Goal: Task Accomplishment & Management: Complete application form

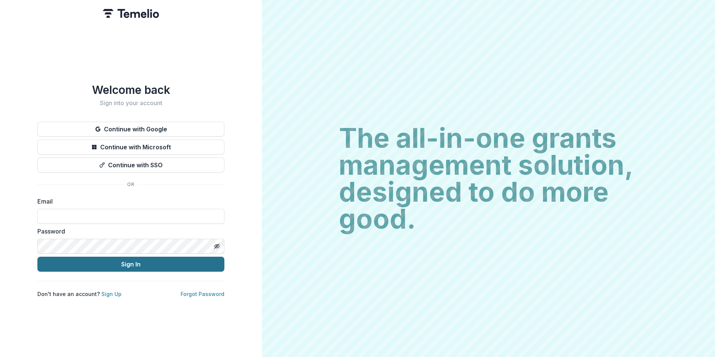
type input "**********"
click at [140, 263] on button "Sign In" at bounding box center [130, 263] width 187 height 15
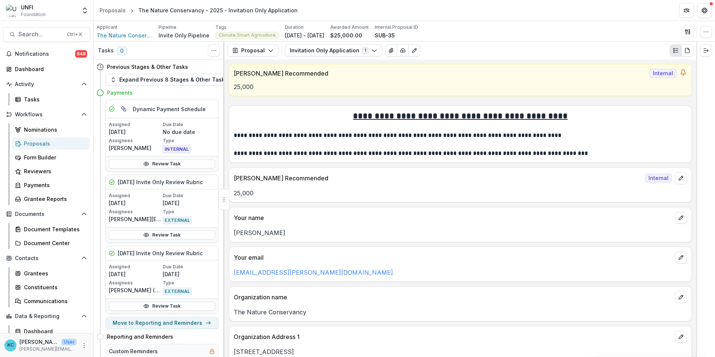
click at [36, 142] on div "Proposals" at bounding box center [54, 143] width 60 height 8
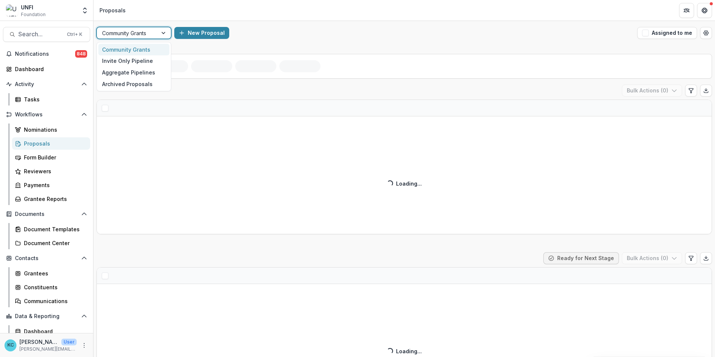
drag, startPoint x: 164, startPoint y: 34, endPoint x: 163, endPoint y: 42, distance: 8.4
click at [164, 34] on div at bounding box center [163, 32] width 13 height 11
click at [144, 59] on div "Invite Only Pipeline" at bounding box center [133, 61] width 71 height 12
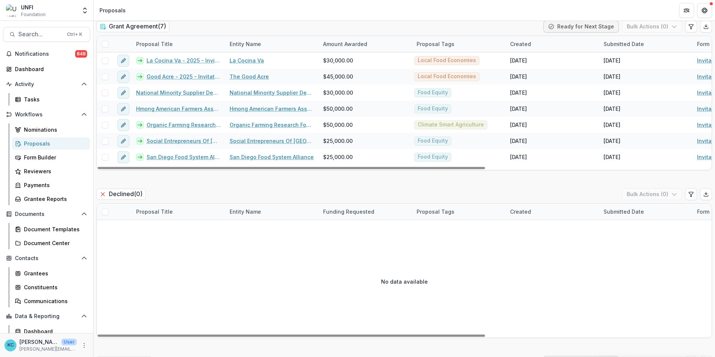
scroll to position [1009, 0]
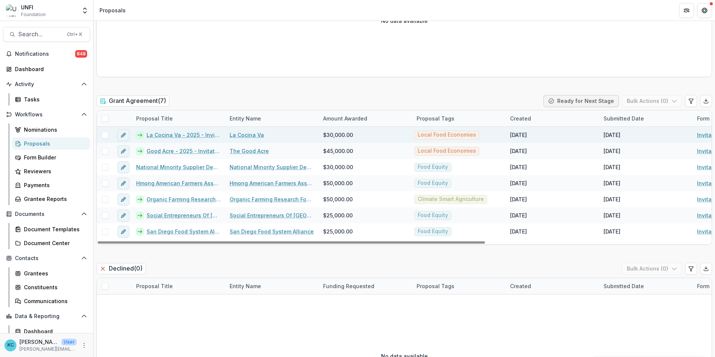
click at [170, 134] on link "La Cocina Va - 2025 - Invitation Only Application" at bounding box center [183, 135] width 74 height 8
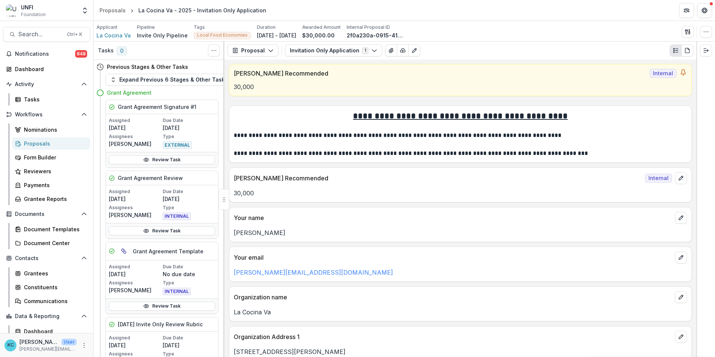
scroll to position [262, 0]
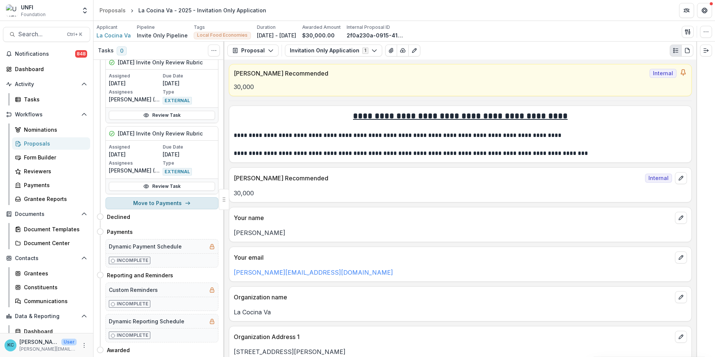
click at [180, 201] on button "Move to Payments" at bounding box center [161, 203] width 113 height 12
select select "********"
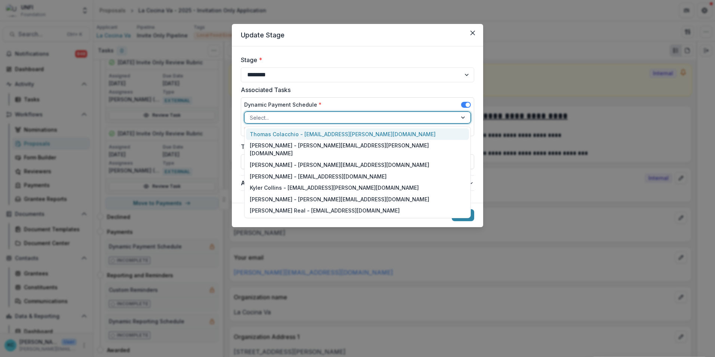
click at [303, 111] on div "Select..." at bounding box center [357, 117] width 226 height 12
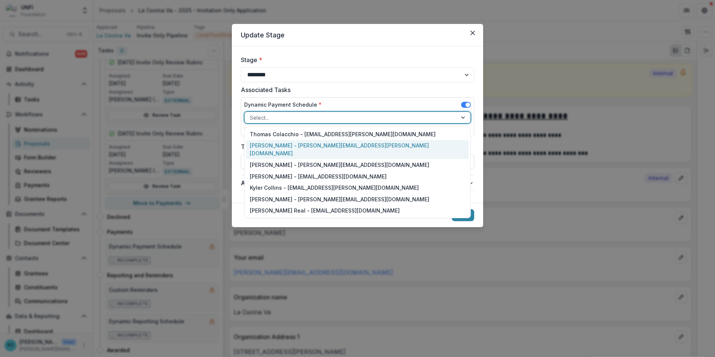
click at [293, 145] on div "[PERSON_NAME] - [PERSON_NAME][EMAIL_ADDRESS][PERSON_NAME][DOMAIN_NAME]" at bounding box center [357, 149] width 223 height 19
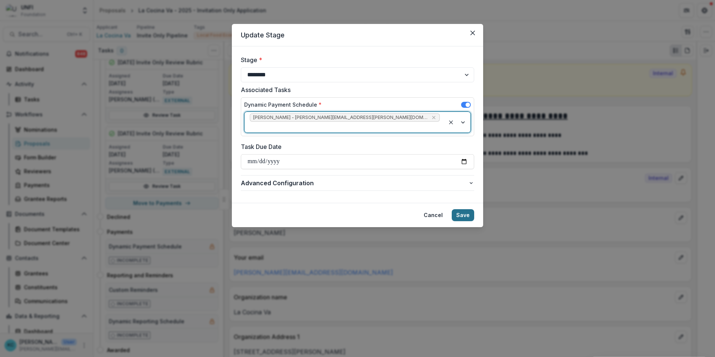
click at [469, 209] on button "Save" at bounding box center [462, 215] width 22 height 12
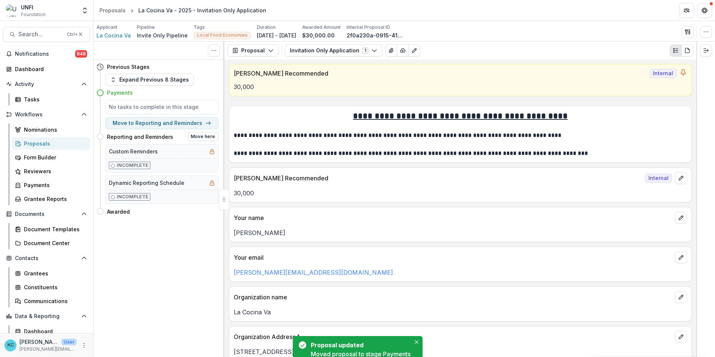
scroll to position [0, 0]
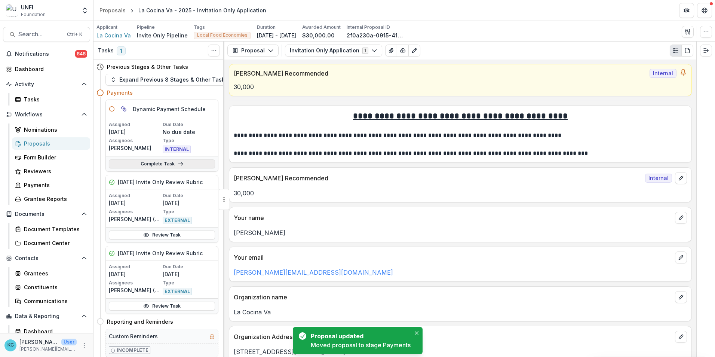
click at [165, 161] on link "Complete Task" at bounding box center [162, 163] width 106 height 9
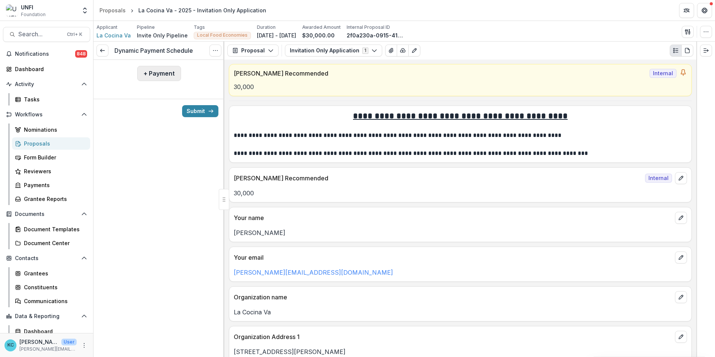
click at [155, 75] on button "+ Payment" at bounding box center [159, 73] width 44 height 15
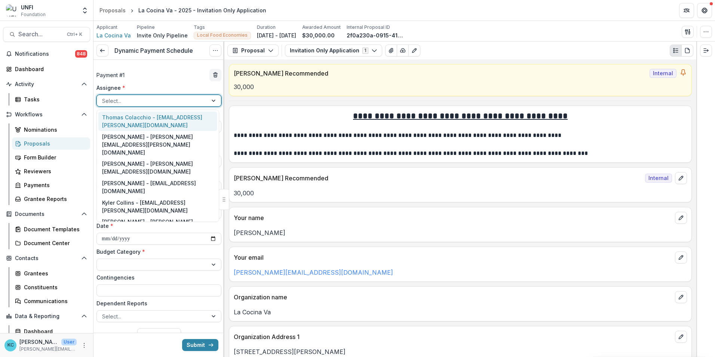
click at [144, 106] on div "Select..." at bounding box center [158, 101] width 125 height 12
click at [139, 118] on div "Thomas Colacchio - [EMAIL_ADDRESS][PERSON_NAME][DOMAIN_NAME]" at bounding box center [157, 120] width 119 height 19
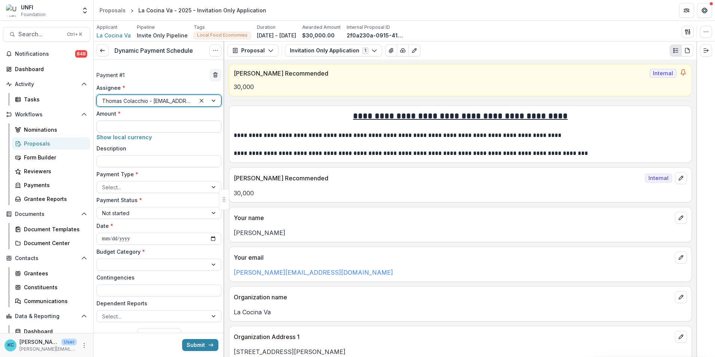
click at [137, 126] on input "Amount *" at bounding box center [158, 126] width 125 height 12
type input "*******"
click at [169, 187] on div at bounding box center [152, 186] width 100 height 9
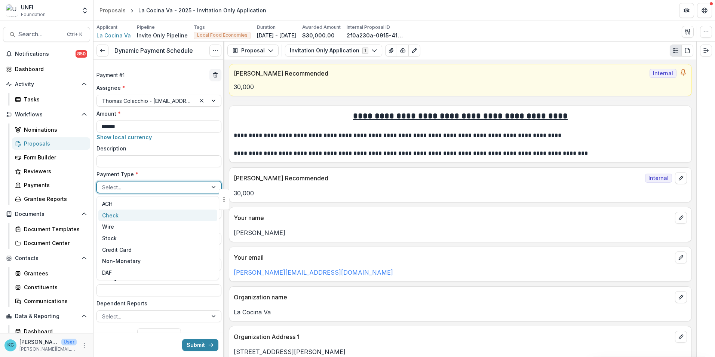
click at [166, 210] on div "Check" at bounding box center [157, 215] width 119 height 12
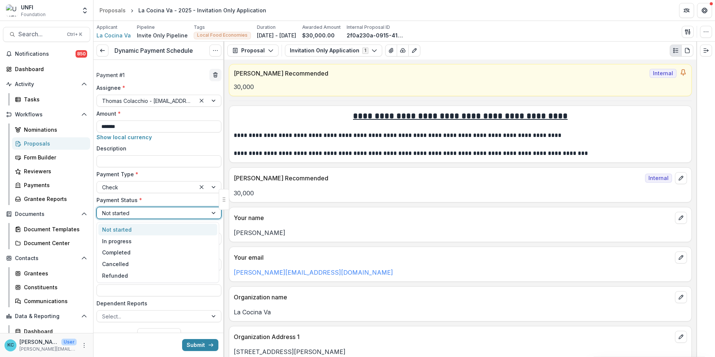
click at [166, 210] on div at bounding box center [152, 212] width 100 height 9
click at [154, 241] on div "In progress" at bounding box center [157, 241] width 119 height 12
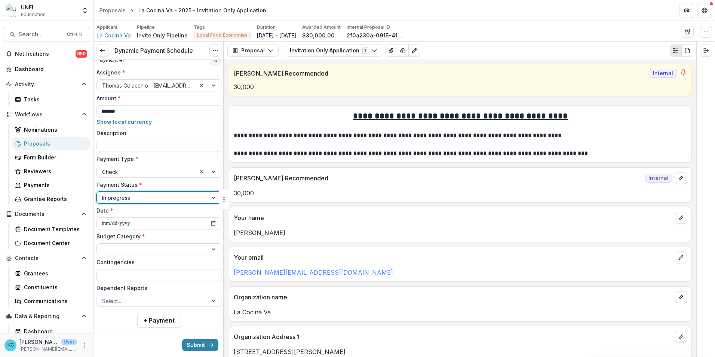
scroll to position [28, 0]
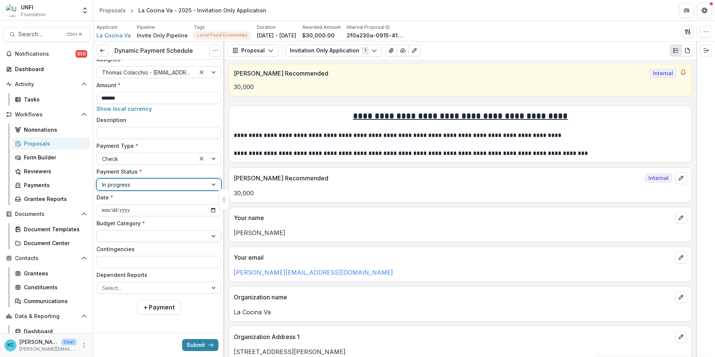
click at [154, 236] on div at bounding box center [152, 235] width 100 height 9
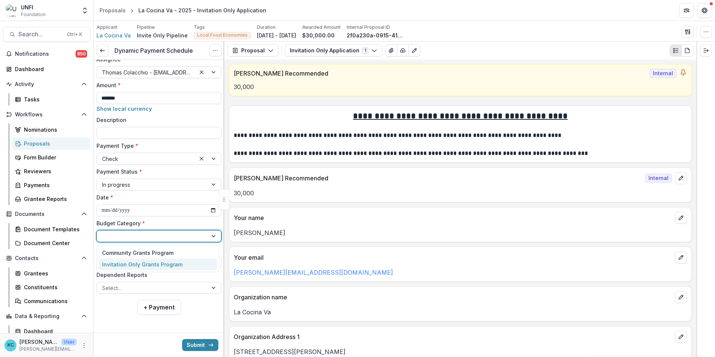
click at [150, 262] on div "Invitation Only Grants Program" at bounding box center [142, 264] width 80 height 8
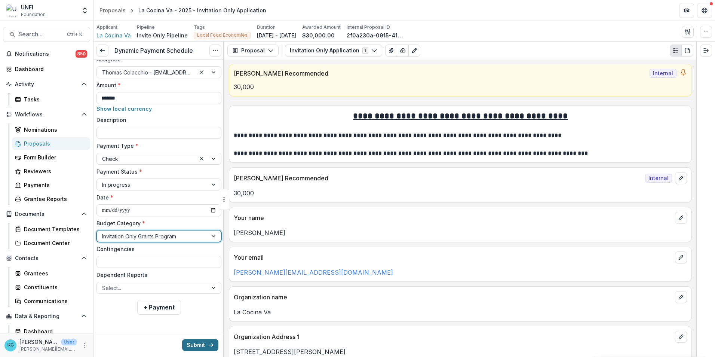
click at [194, 345] on button "Submit" at bounding box center [200, 345] width 36 height 12
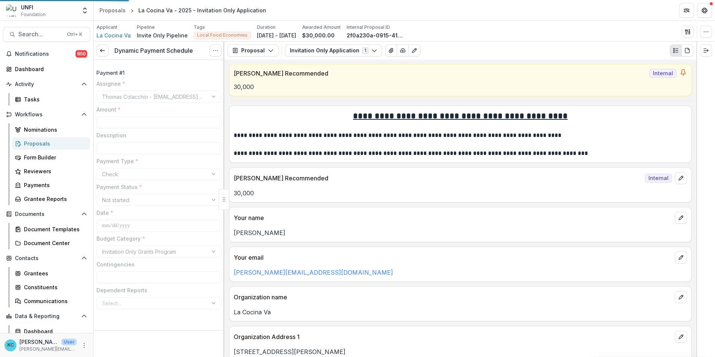
type input "*******"
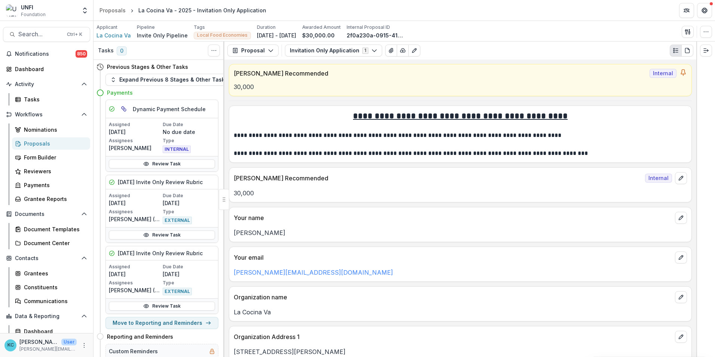
click at [40, 144] on div "Proposals" at bounding box center [54, 143] width 60 height 8
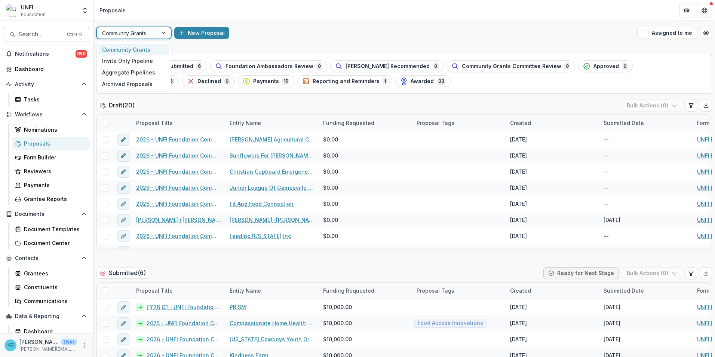
click at [159, 34] on div at bounding box center [163, 32] width 13 height 11
click at [139, 63] on div "Invite Only Pipeline" at bounding box center [133, 61] width 71 height 12
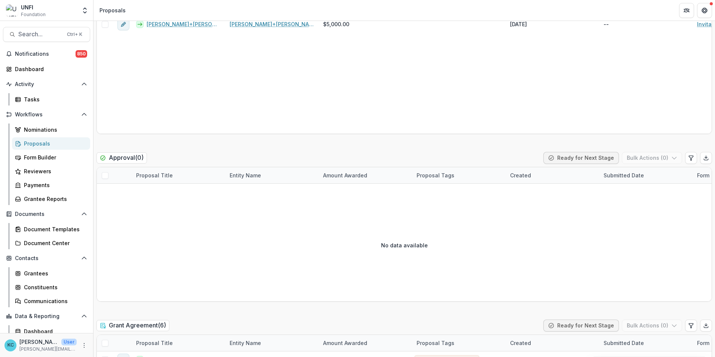
scroll to position [1084, 0]
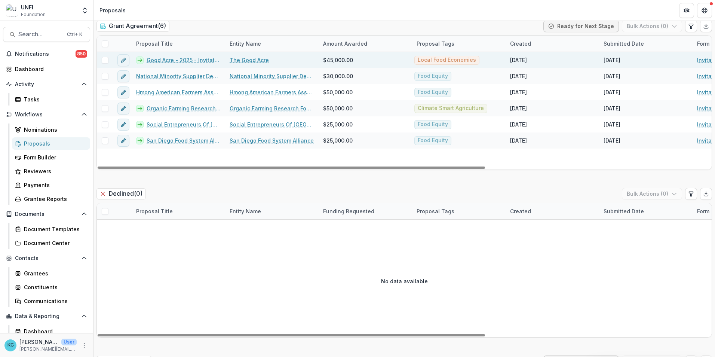
click at [177, 61] on link "Good Acre - 2025 - Invitation Only Application" at bounding box center [183, 60] width 74 height 8
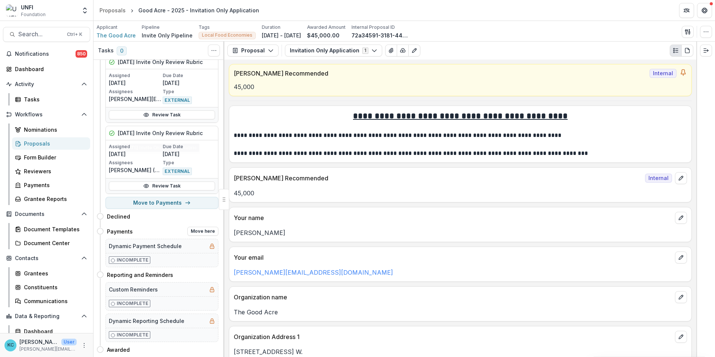
scroll to position [339, 0]
click at [164, 198] on button "Move to Payments" at bounding box center [161, 203] width 113 height 12
select select "********"
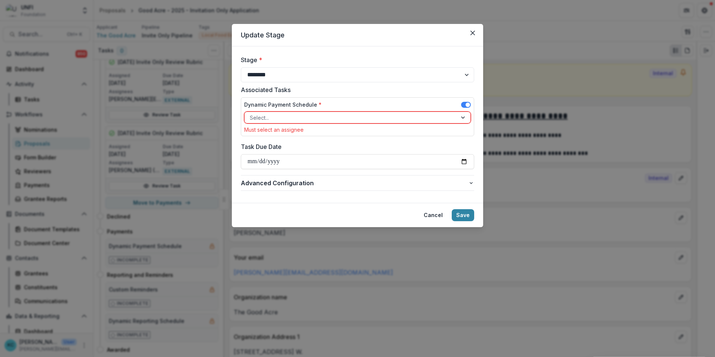
click at [265, 123] on div "Dynamic Payment Schedule * Select... Must select an assignee" at bounding box center [357, 117] width 226 height 32
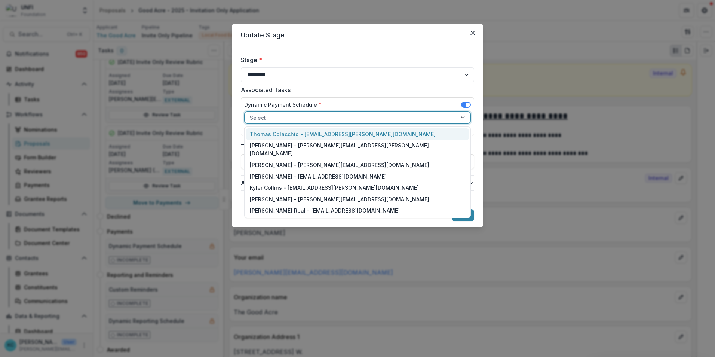
click at [274, 119] on div at bounding box center [351, 117] width 202 height 9
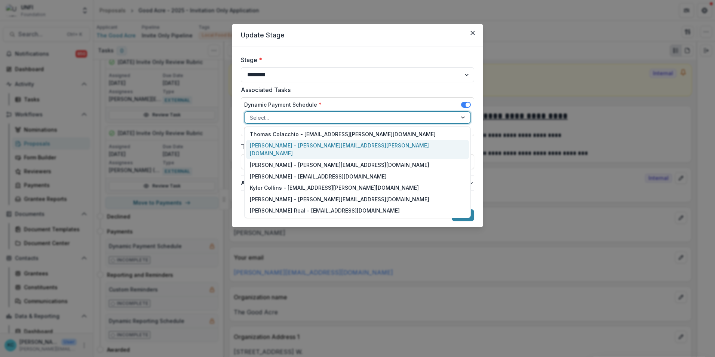
click at [275, 144] on div "[PERSON_NAME] - [PERSON_NAME][EMAIL_ADDRESS][PERSON_NAME][DOMAIN_NAME]" at bounding box center [357, 149] width 223 height 19
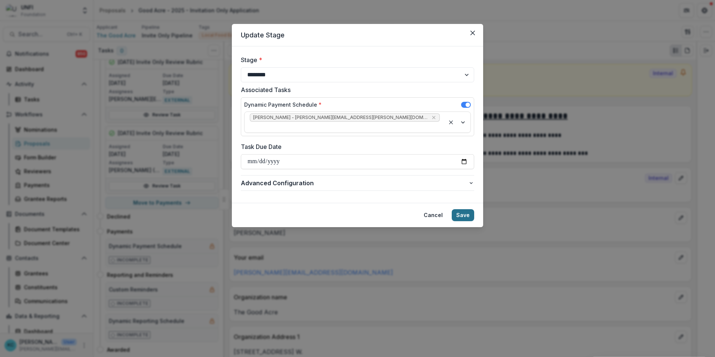
click at [468, 209] on button "Save" at bounding box center [462, 215] width 22 height 12
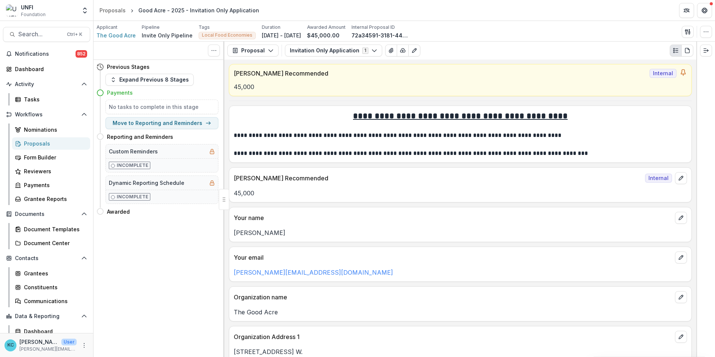
scroll to position [0, 0]
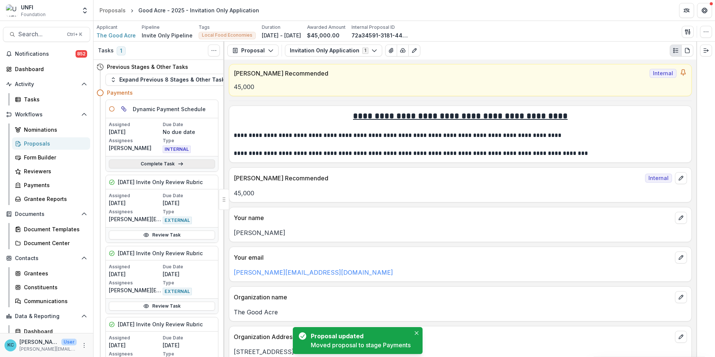
click at [155, 163] on link "Complete Task" at bounding box center [162, 163] width 106 height 9
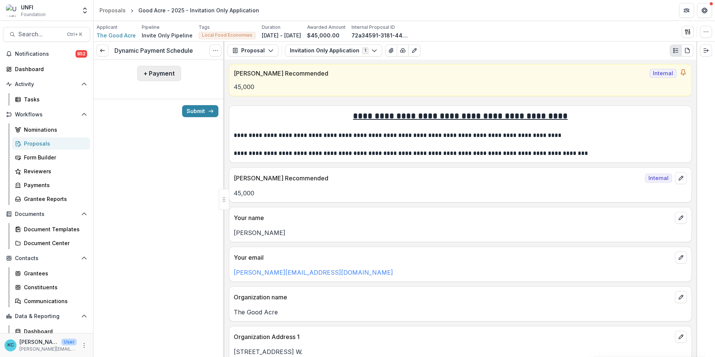
click at [171, 73] on button "+ Payment" at bounding box center [159, 73] width 44 height 15
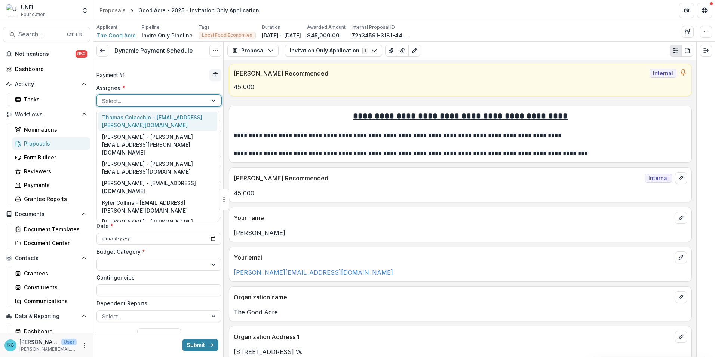
click at [167, 97] on div at bounding box center [152, 100] width 100 height 9
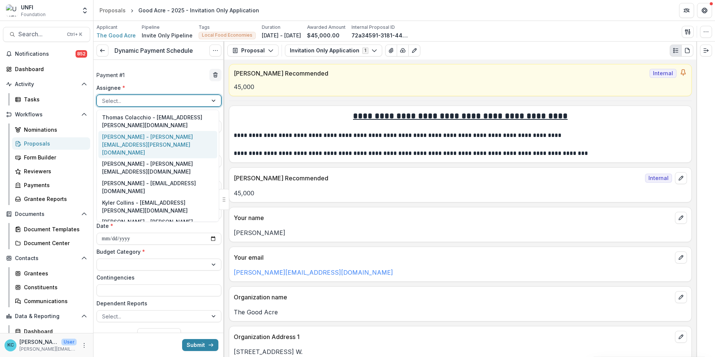
click at [169, 143] on div "[PERSON_NAME] - [PERSON_NAME][EMAIL_ADDRESS][PERSON_NAME][DOMAIN_NAME]" at bounding box center [157, 144] width 119 height 27
click at [179, 97] on div at bounding box center [146, 100] width 88 height 9
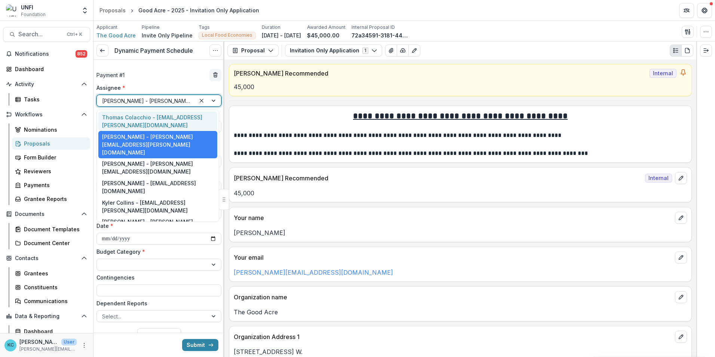
click at [158, 121] on div "Thomas Colacchio - [EMAIL_ADDRESS][PERSON_NAME][DOMAIN_NAME]" at bounding box center [157, 120] width 119 height 19
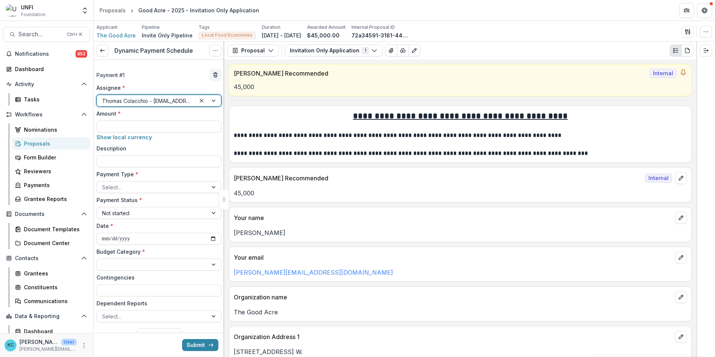
click at [160, 118] on div "Amount * Show local currency" at bounding box center [158, 126] width 125 height 32
drag, startPoint x: 162, startPoint y: 124, endPoint x: 171, endPoint y: 124, distance: 9.0
click at [162, 124] on input "Amount *" at bounding box center [158, 126] width 125 height 12
type input "*******"
click at [150, 190] on div at bounding box center [152, 186] width 100 height 9
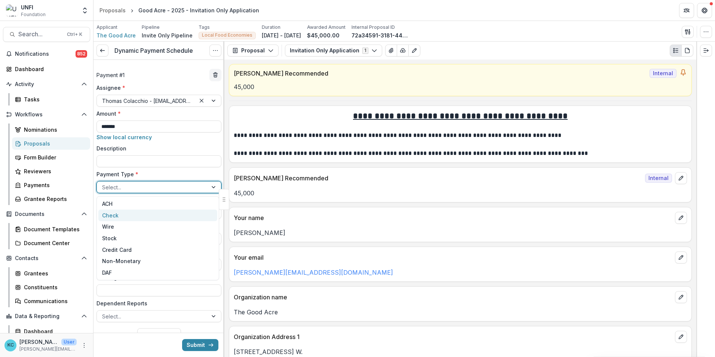
click at [152, 210] on div "Check" at bounding box center [157, 215] width 119 height 12
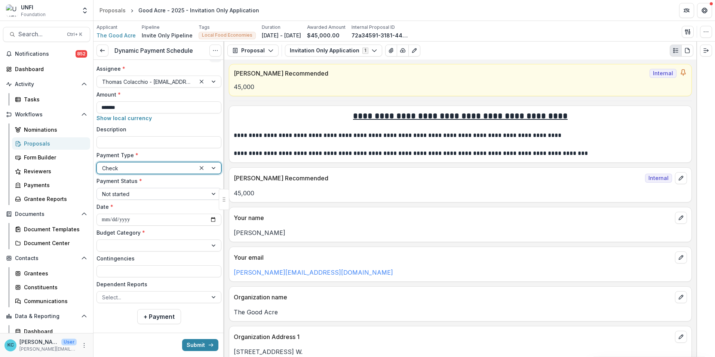
scroll to position [28, 0]
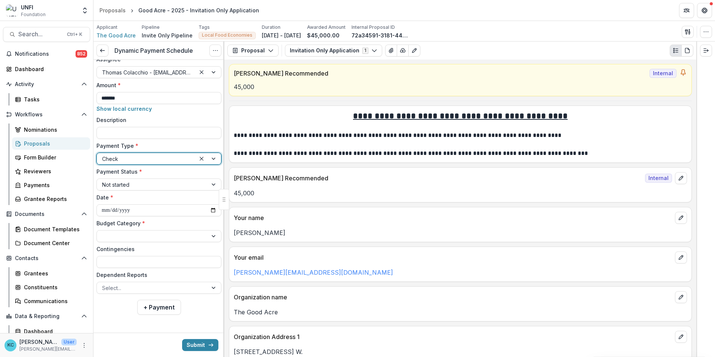
click at [151, 228] on div "Budget Category *" at bounding box center [158, 230] width 125 height 23
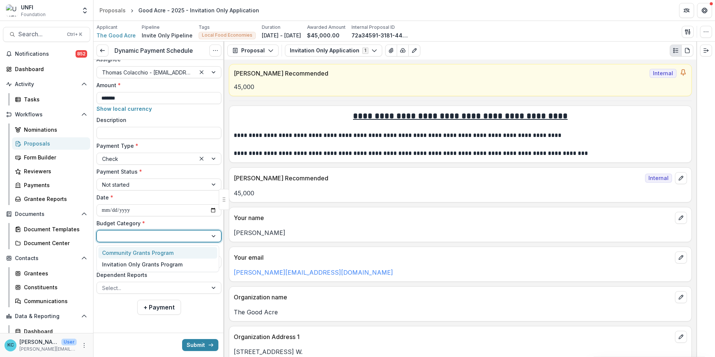
click at [153, 237] on div at bounding box center [152, 235] width 100 height 9
click at [151, 263] on div "Invitation Only Grants Program" at bounding box center [142, 264] width 80 height 8
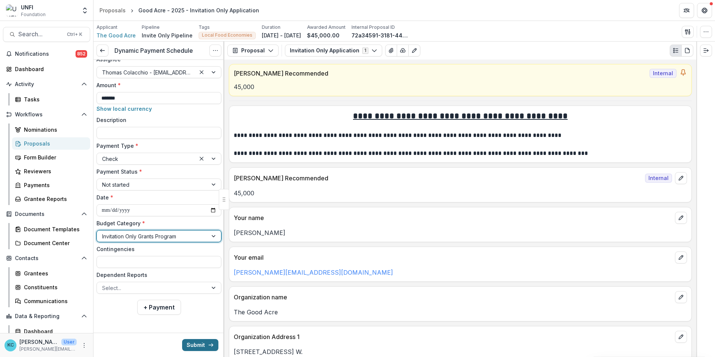
click at [190, 347] on button "Submit" at bounding box center [200, 345] width 36 height 12
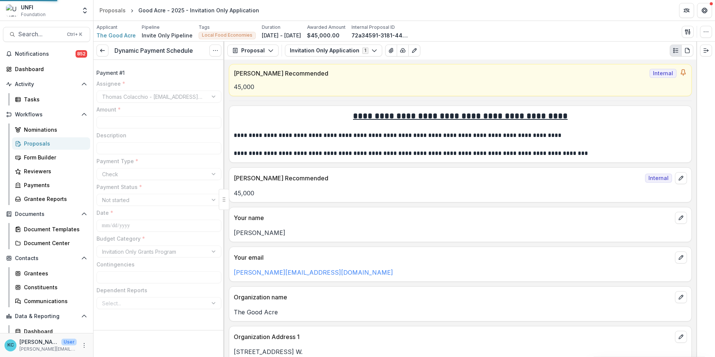
type input "*******"
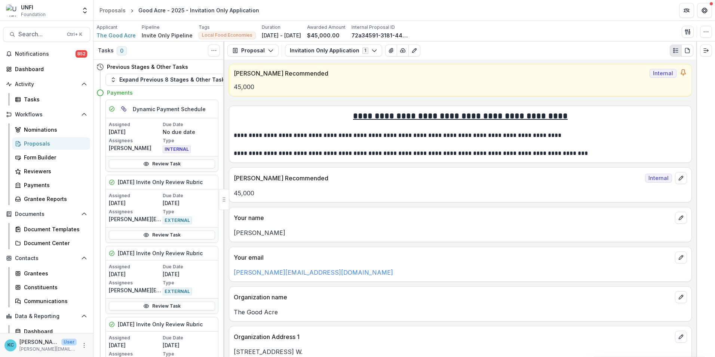
click at [48, 141] on div "Proposals" at bounding box center [54, 143] width 60 height 8
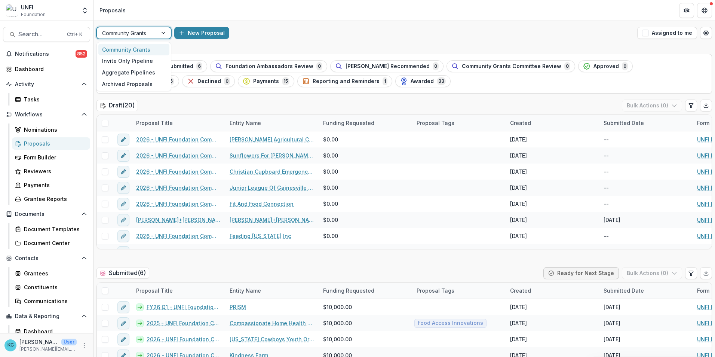
click at [166, 30] on div at bounding box center [163, 32] width 13 height 11
click at [134, 59] on div "Invite Only Pipeline" at bounding box center [133, 61] width 71 height 12
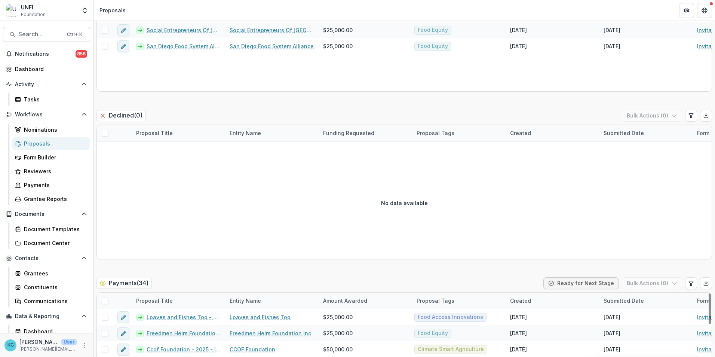
scroll to position [1046, 0]
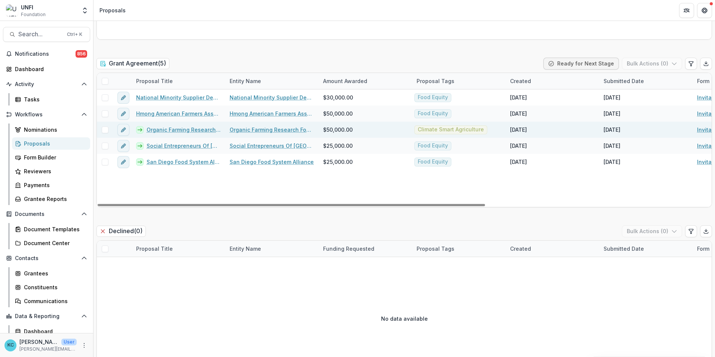
click at [172, 130] on link "Organic Farming Research Foundation - 2025 - Invitation Only Application" at bounding box center [183, 130] width 74 height 8
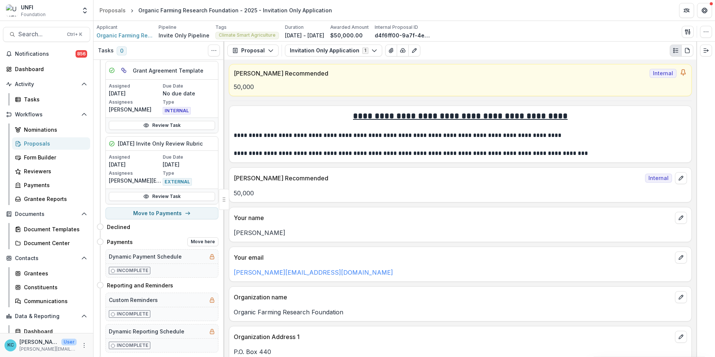
scroll to position [197, 0]
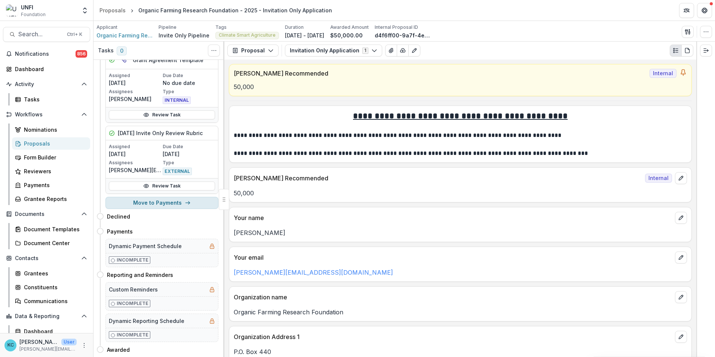
click at [157, 199] on button "Move to Payments" at bounding box center [161, 203] width 113 height 12
select select "********"
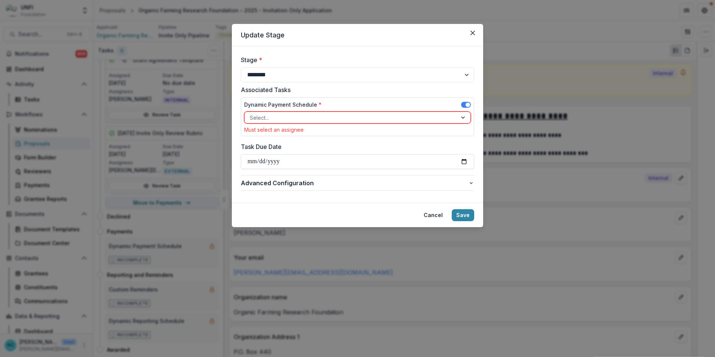
click at [271, 118] on div at bounding box center [351, 117] width 202 height 9
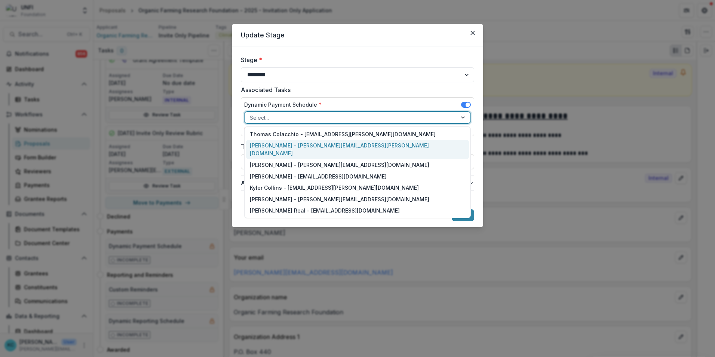
click at [278, 141] on div "[PERSON_NAME] - [PERSON_NAME][EMAIL_ADDRESS][PERSON_NAME][DOMAIN_NAME]" at bounding box center [357, 149] width 223 height 19
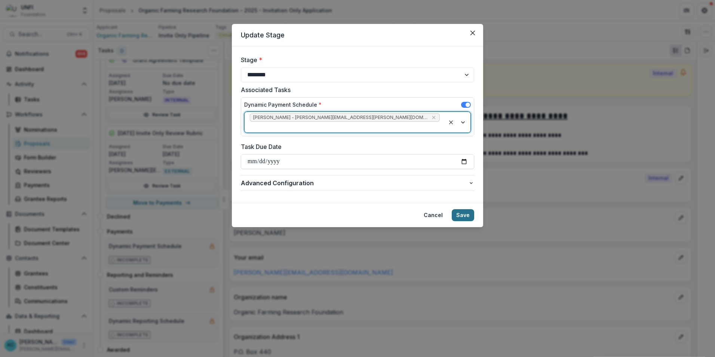
click at [468, 209] on button "Save" at bounding box center [462, 215] width 22 height 12
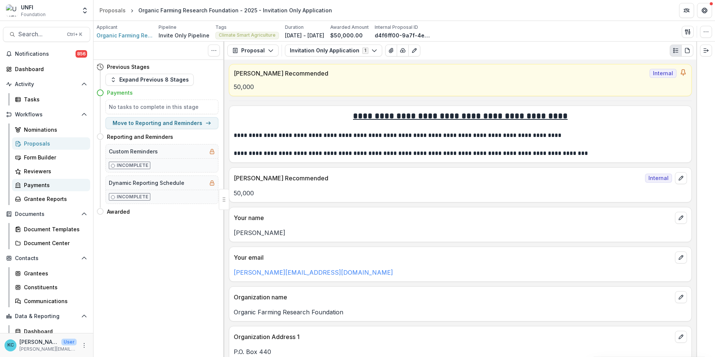
scroll to position [0, 0]
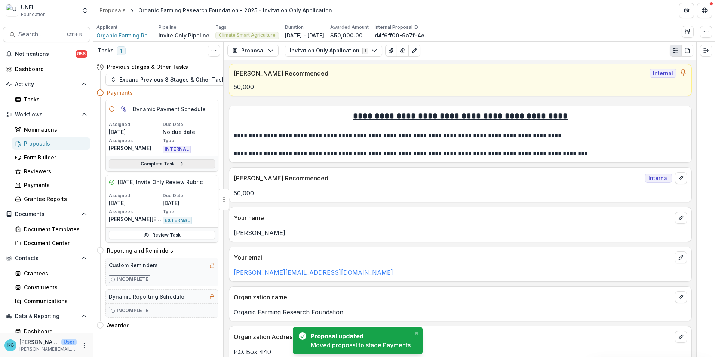
click at [163, 163] on link "Complete Task" at bounding box center [162, 163] width 106 height 9
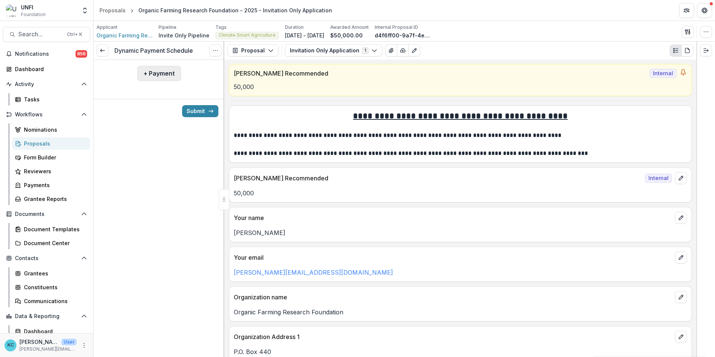
click at [166, 72] on button "+ Payment" at bounding box center [159, 73] width 44 height 15
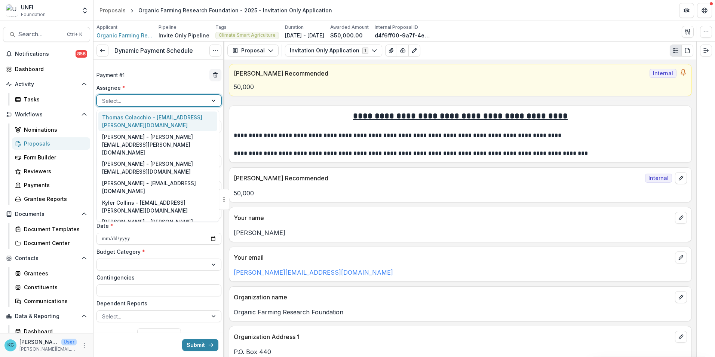
click at [146, 104] on div at bounding box center [152, 100] width 100 height 9
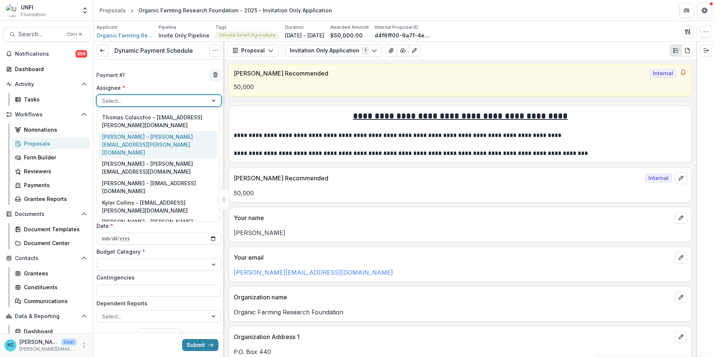
click at [141, 139] on div "[PERSON_NAME] - [PERSON_NAME][EMAIL_ADDRESS][PERSON_NAME][DOMAIN_NAME]" at bounding box center [157, 144] width 119 height 27
click at [142, 102] on div at bounding box center [146, 100] width 88 height 9
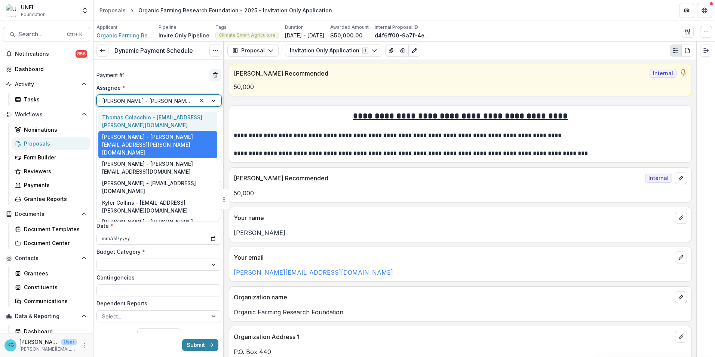
click at [140, 122] on div "Thomas Colacchio - [EMAIL_ADDRESS][PERSON_NAME][DOMAIN_NAME]" at bounding box center [157, 120] width 119 height 19
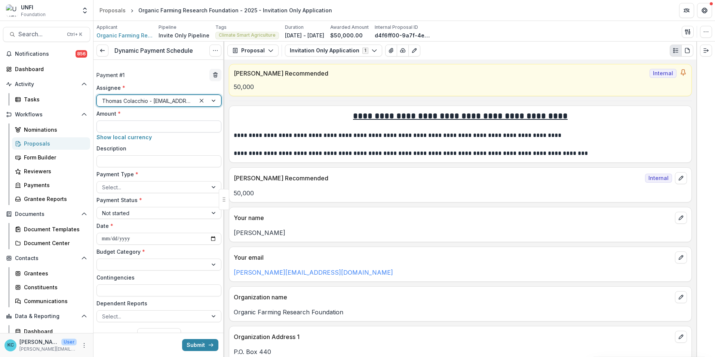
click at [136, 127] on input "Amount *" at bounding box center [158, 126] width 125 height 12
type input "*******"
click at [144, 184] on div at bounding box center [152, 186] width 100 height 9
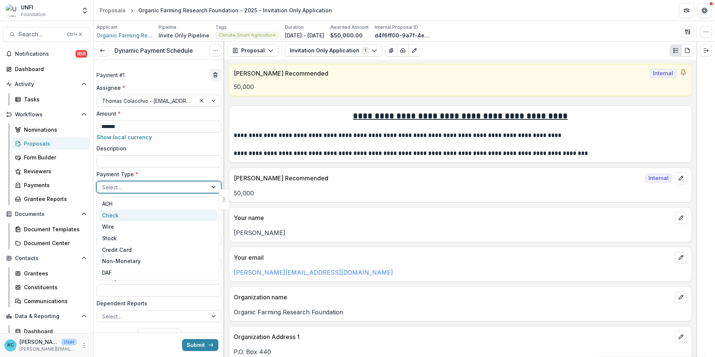
click at [144, 213] on div "Check" at bounding box center [157, 215] width 119 height 12
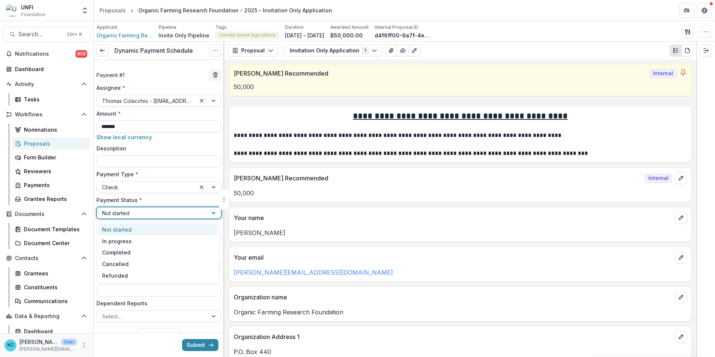
click at [144, 214] on div at bounding box center [152, 212] width 100 height 9
click at [126, 244] on div "In progress" at bounding box center [157, 241] width 119 height 12
click at [132, 264] on div at bounding box center [152, 264] width 100 height 9
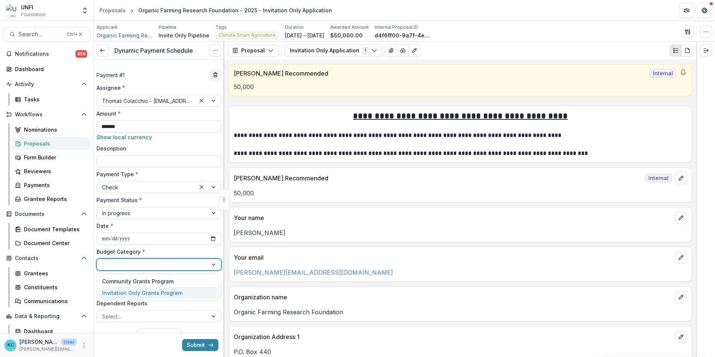
click at [124, 298] on div "Invitation Only Grants Program" at bounding box center [157, 293] width 119 height 12
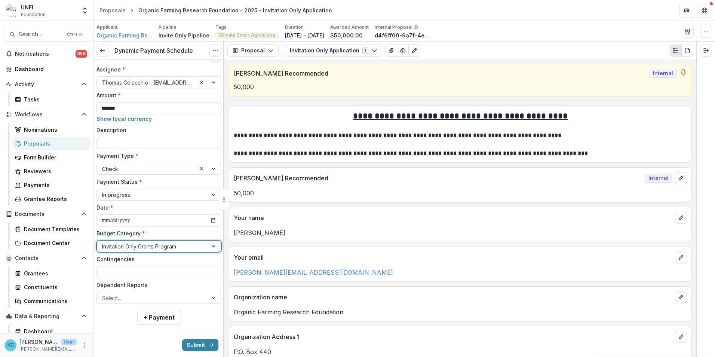
scroll to position [28, 0]
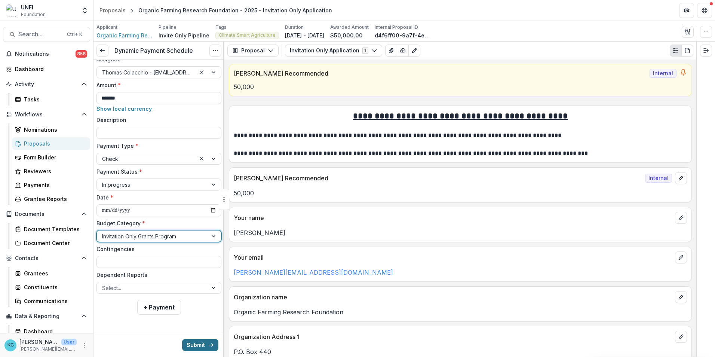
click at [196, 342] on button "Submit" at bounding box center [200, 345] width 36 height 12
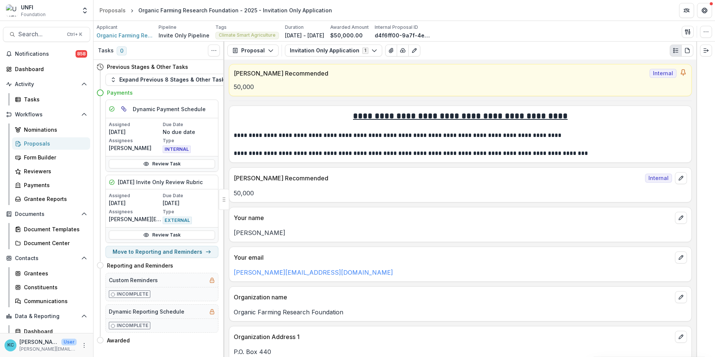
click at [36, 143] on div "Proposals" at bounding box center [54, 143] width 60 height 8
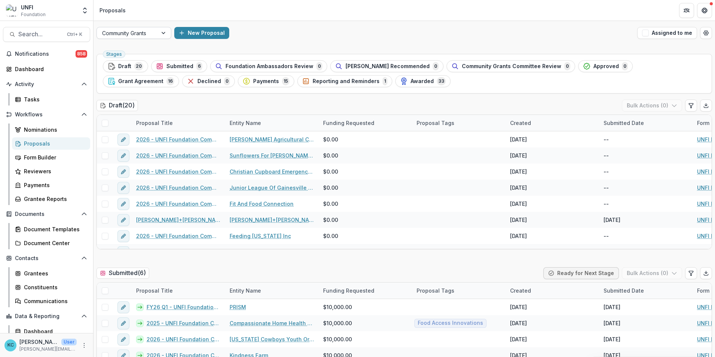
click at [148, 35] on div at bounding box center [127, 32] width 50 height 9
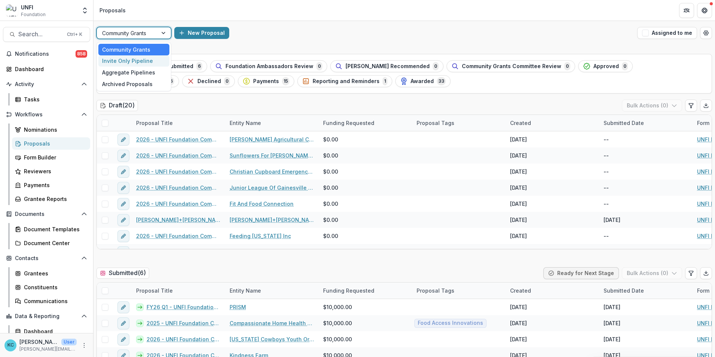
click at [144, 59] on div "Invite Only Pipeline" at bounding box center [133, 61] width 71 height 12
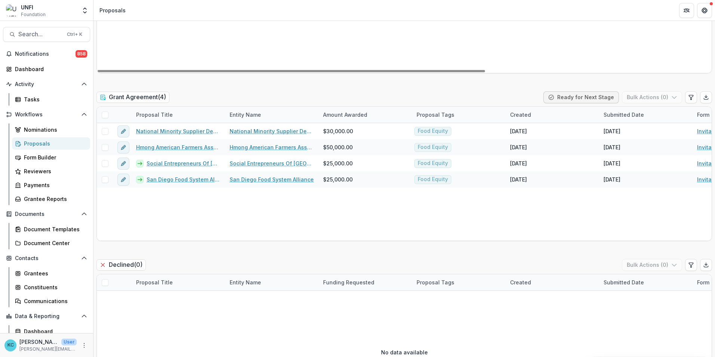
scroll to position [1046, 0]
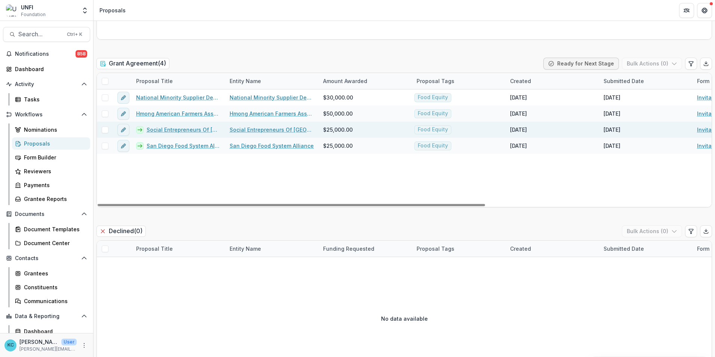
click at [176, 131] on link "Social Entrepreneurs Of [GEOGRAPHIC_DATA] - 2025 - Invitation Only Application" at bounding box center [183, 130] width 74 height 8
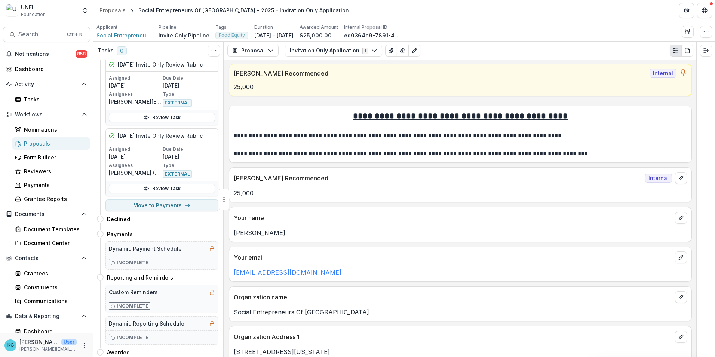
scroll to position [262, 0]
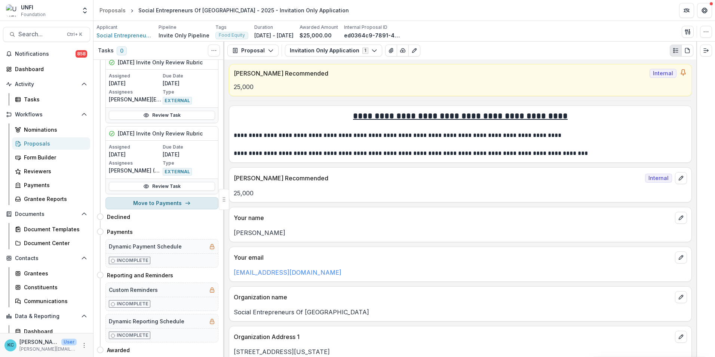
click at [164, 203] on button "Move to Payments" at bounding box center [161, 203] width 113 height 12
select select "********"
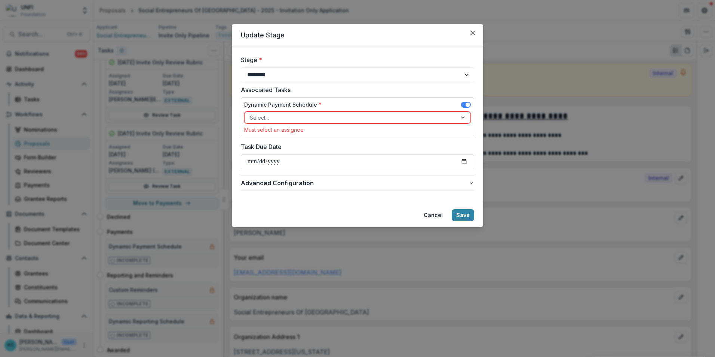
click at [278, 115] on div at bounding box center [351, 117] width 202 height 9
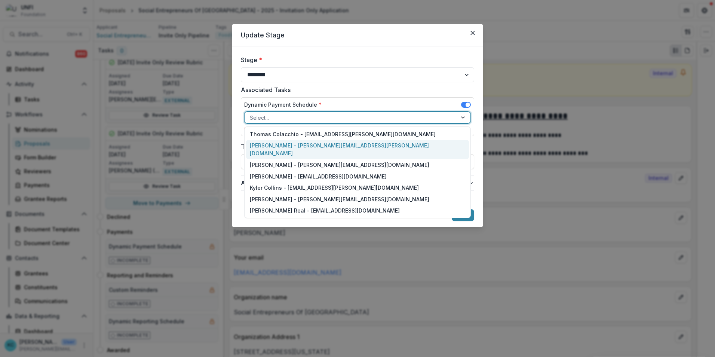
click at [284, 147] on div "[PERSON_NAME] - [PERSON_NAME][EMAIL_ADDRESS][PERSON_NAME][DOMAIN_NAME]" at bounding box center [357, 149] width 223 height 19
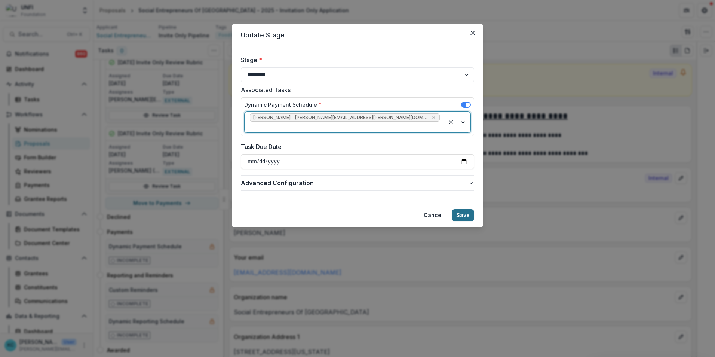
click at [465, 209] on button "Save" at bounding box center [462, 215] width 22 height 12
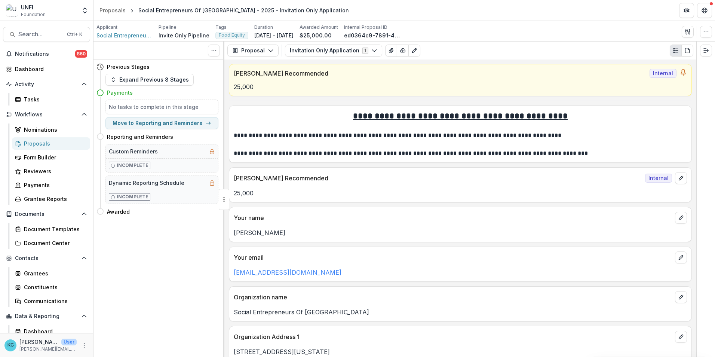
scroll to position [0, 0]
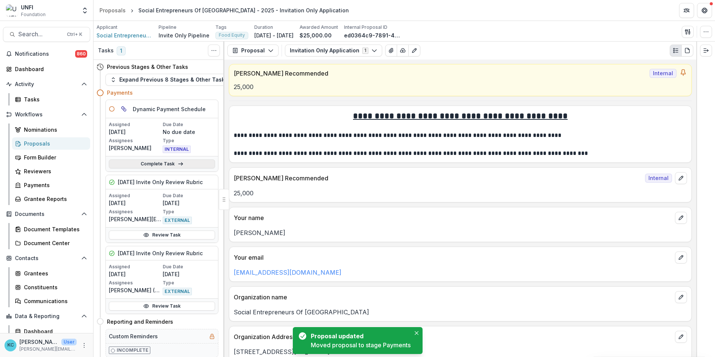
click at [161, 166] on link "Complete Task" at bounding box center [162, 163] width 106 height 9
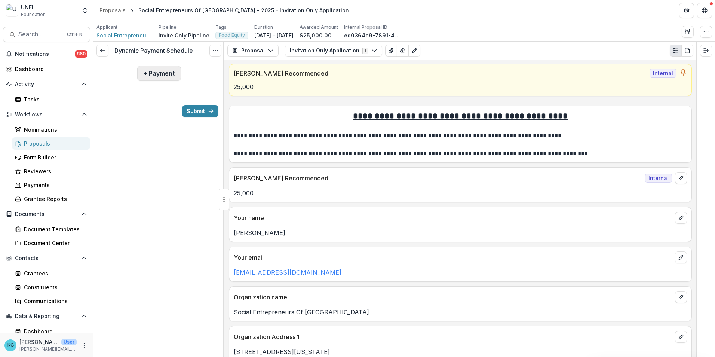
click at [153, 77] on button "+ Payment" at bounding box center [159, 73] width 44 height 15
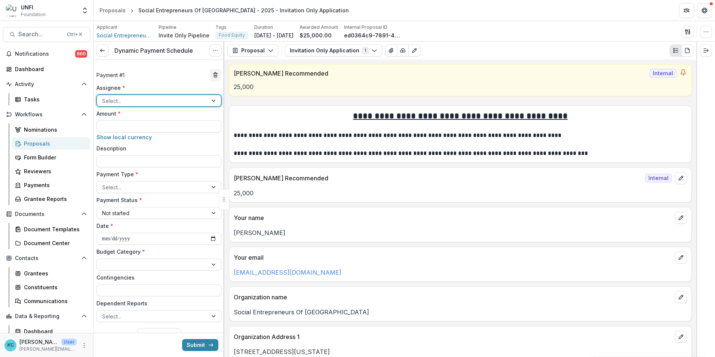
click at [159, 102] on div at bounding box center [152, 100] width 100 height 9
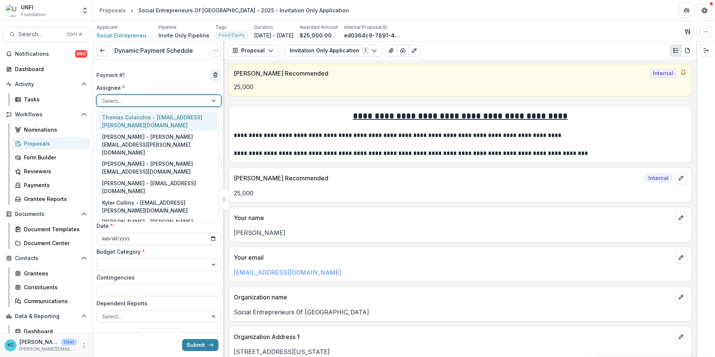
click at [148, 117] on div "Thomas Colacchio - [EMAIL_ADDRESS][PERSON_NAME][DOMAIN_NAME]" at bounding box center [157, 120] width 119 height 19
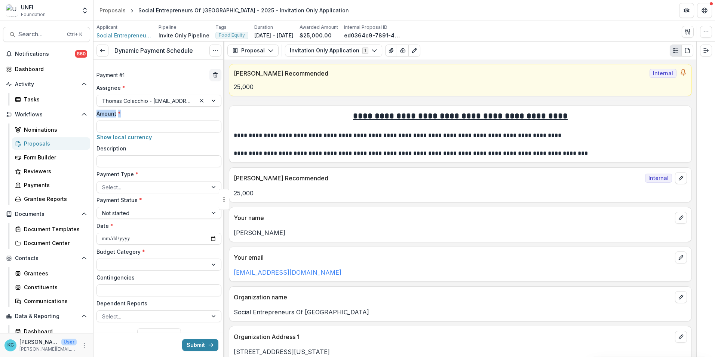
click at [148, 118] on div "Amount * Show local currency" at bounding box center [158, 126] width 125 height 32
drag, startPoint x: 148, startPoint y: 118, endPoint x: 152, endPoint y: 125, distance: 8.4
click at [152, 125] on input "Amount *" at bounding box center [158, 126] width 125 height 12
type input "*******"
click at [161, 187] on div at bounding box center [152, 186] width 100 height 9
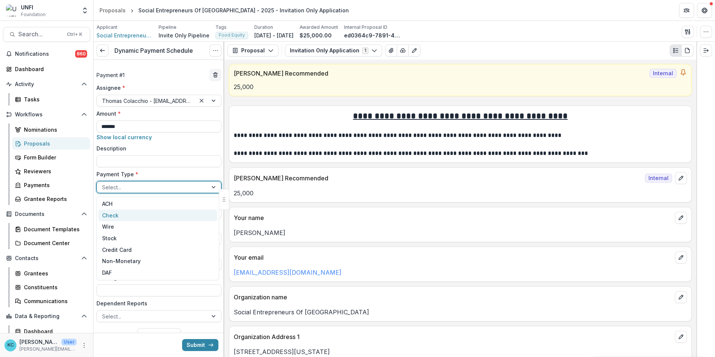
click at [144, 212] on div "Check" at bounding box center [157, 215] width 119 height 12
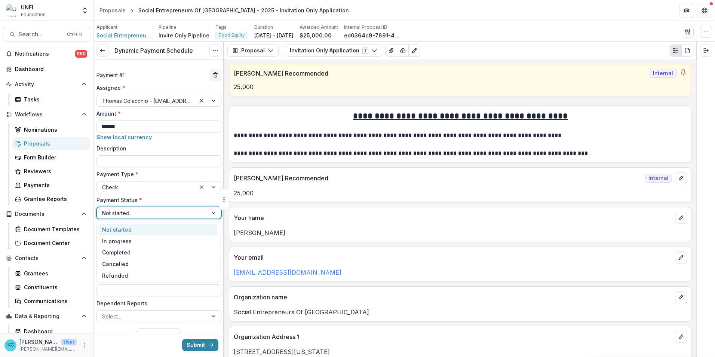
click at [144, 212] on div at bounding box center [152, 212] width 100 height 9
click at [135, 240] on div "In progress" at bounding box center [157, 241] width 119 height 12
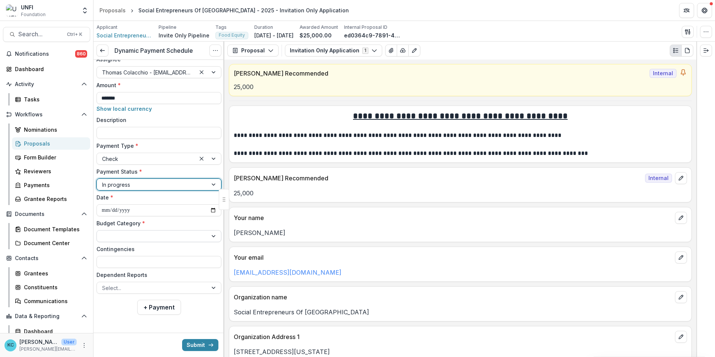
click at [135, 233] on div at bounding box center [152, 235] width 100 height 9
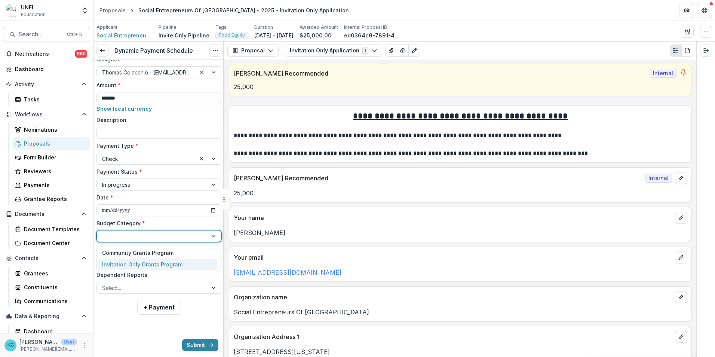
click at [133, 265] on div "Invitation Only Grants Program" at bounding box center [142, 264] width 80 height 8
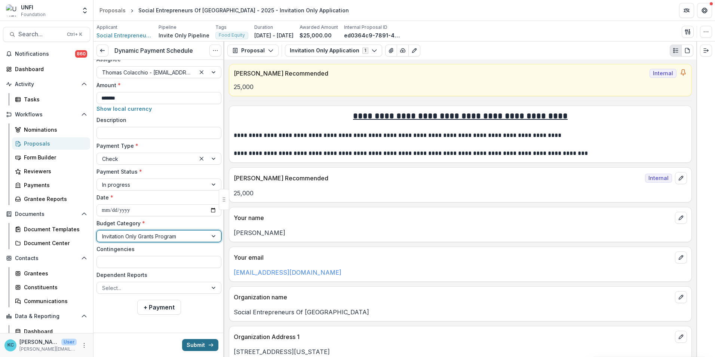
click at [198, 342] on button "Submit" at bounding box center [200, 345] width 36 height 12
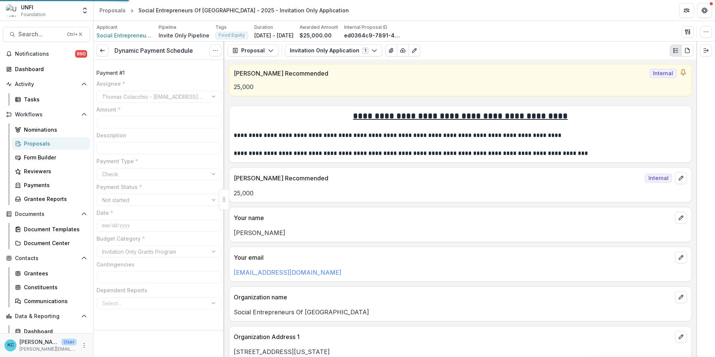
type input "*******"
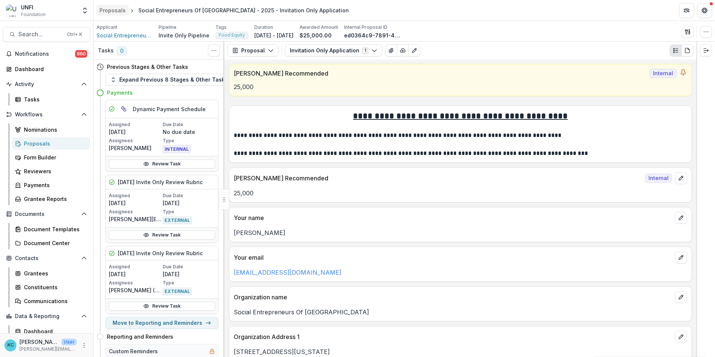
click at [120, 13] on div "Proposals" at bounding box center [112, 10] width 26 height 8
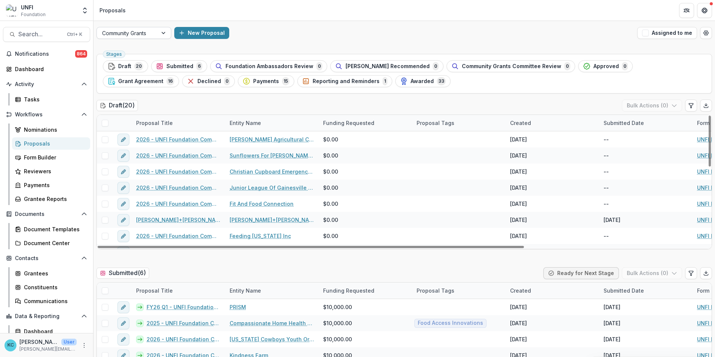
click at [163, 34] on div at bounding box center [163, 32] width 13 height 11
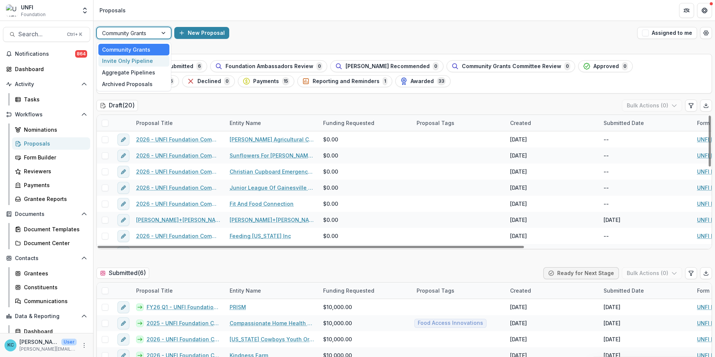
click at [145, 59] on div "Invite Only Pipeline" at bounding box center [133, 61] width 71 height 12
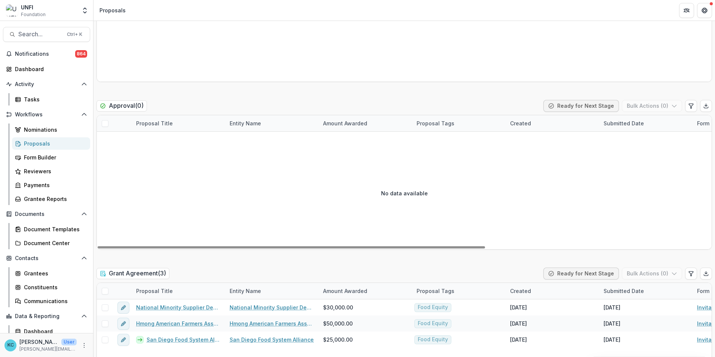
scroll to position [972, 0]
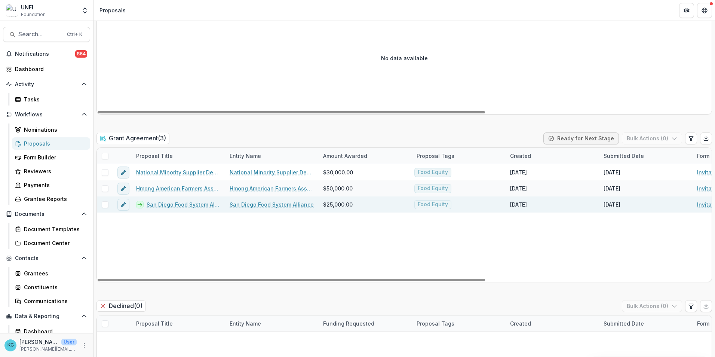
click at [185, 200] on link "San Diego Food System Alliance - 2025 - Invitation Only Application" at bounding box center [183, 204] width 74 height 8
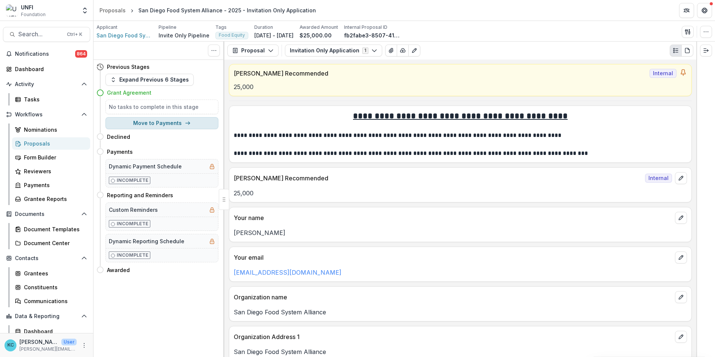
click at [161, 123] on button "Move to Payments" at bounding box center [161, 123] width 113 height 12
select select "********"
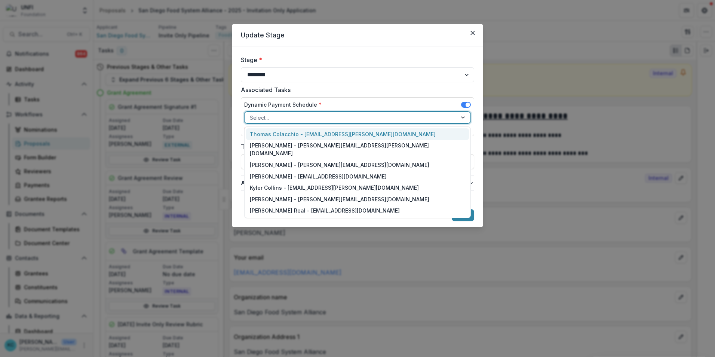
click at [251, 119] on div at bounding box center [351, 117] width 202 height 9
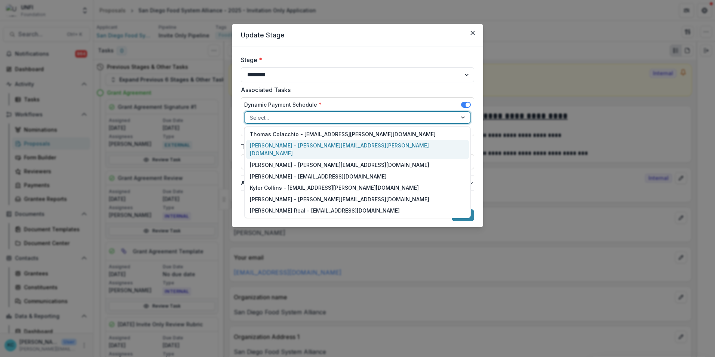
click at [255, 144] on div "[PERSON_NAME] - [PERSON_NAME][EMAIL_ADDRESS][PERSON_NAME][DOMAIN_NAME]" at bounding box center [357, 149] width 223 height 19
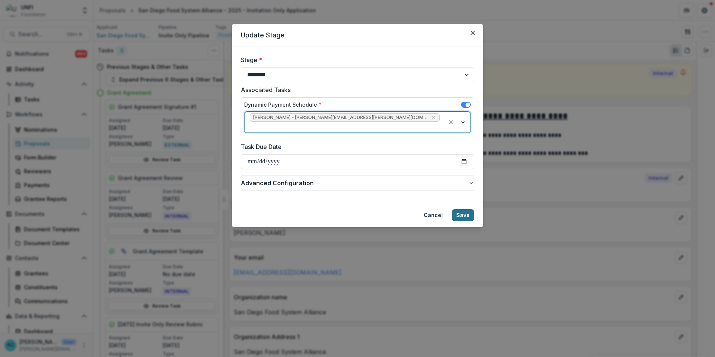
click at [466, 209] on button "Save" at bounding box center [462, 215] width 22 height 12
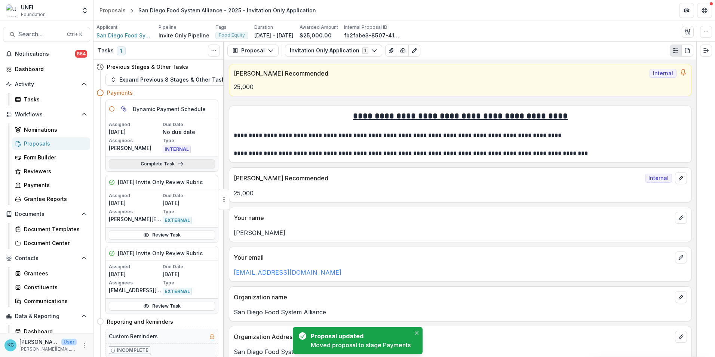
click at [155, 164] on link "Complete Task" at bounding box center [162, 163] width 106 height 9
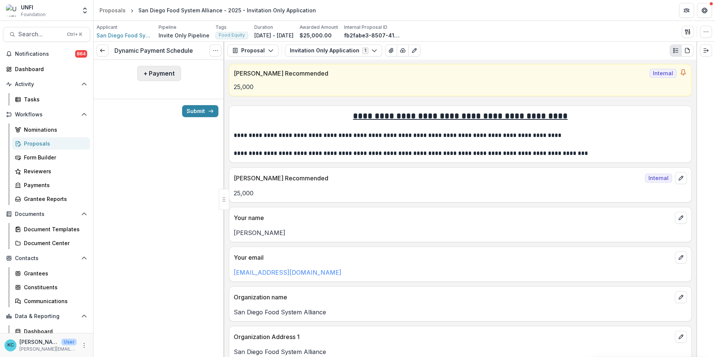
click at [162, 81] on button "+ Payment" at bounding box center [159, 73] width 44 height 15
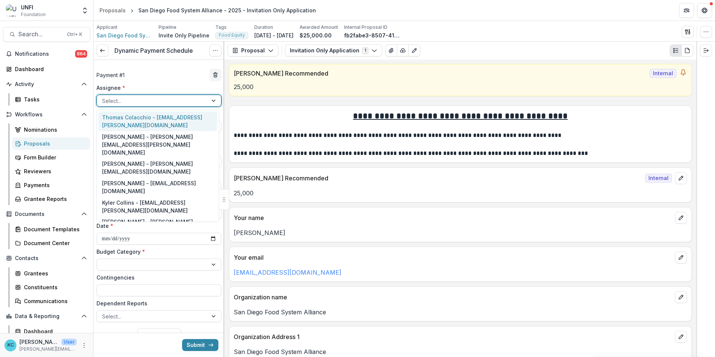
click at [158, 101] on div at bounding box center [152, 100] width 100 height 9
click at [155, 116] on div "Thomas Colacchio - [EMAIL_ADDRESS][PERSON_NAME][DOMAIN_NAME]" at bounding box center [157, 120] width 119 height 19
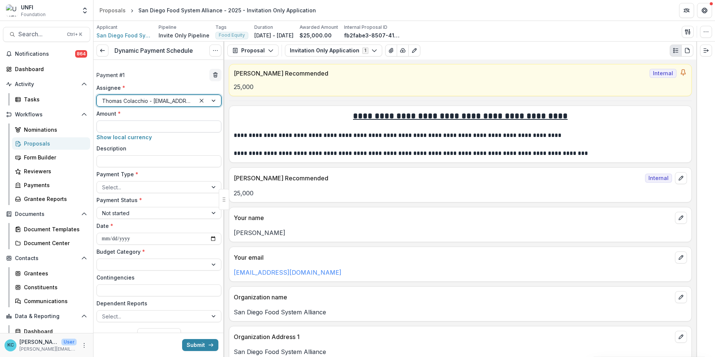
click at [155, 127] on input "Amount *" at bounding box center [158, 126] width 125 height 12
type input "*******"
click at [142, 188] on div at bounding box center [152, 186] width 100 height 9
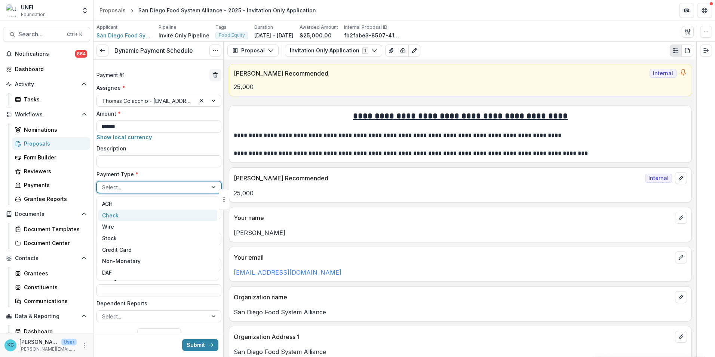
click at [135, 219] on div "Check" at bounding box center [157, 215] width 119 height 12
click at [134, 215] on div at bounding box center [152, 212] width 100 height 9
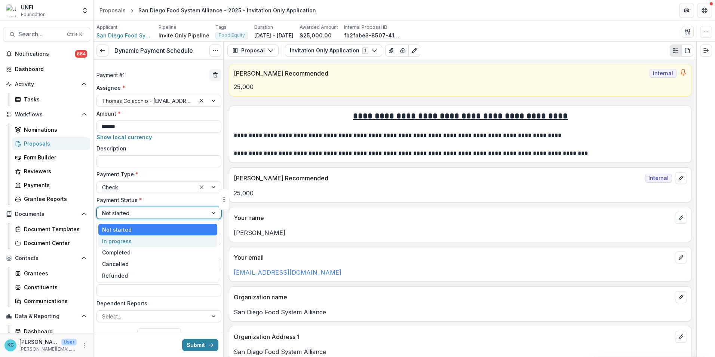
click at [139, 238] on div "In progress" at bounding box center [157, 241] width 119 height 12
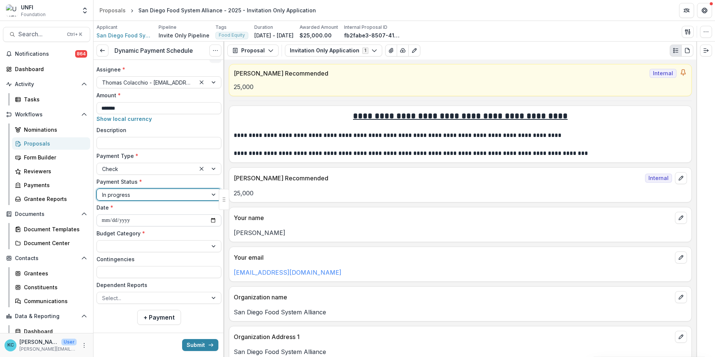
scroll to position [28, 0]
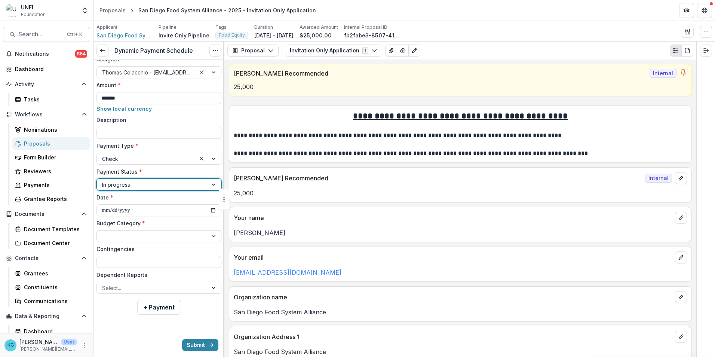
click at [139, 236] on div at bounding box center [152, 235] width 100 height 9
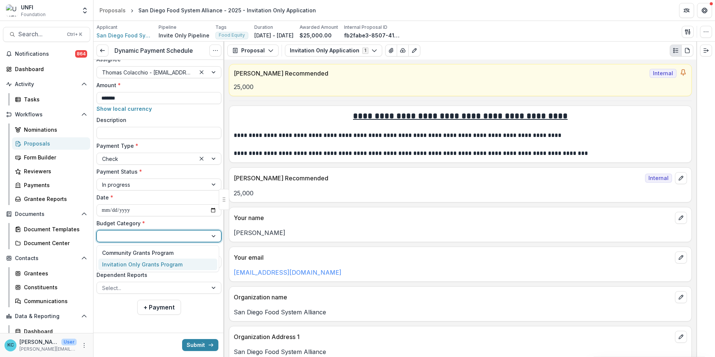
click at [143, 265] on div "Invitation Only Grants Program" at bounding box center [142, 264] width 80 height 8
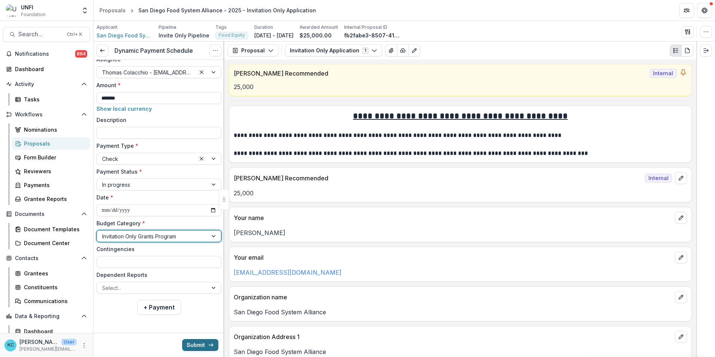
click at [204, 346] on button "Submit" at bounding box center [200, 345] width 36 height 12
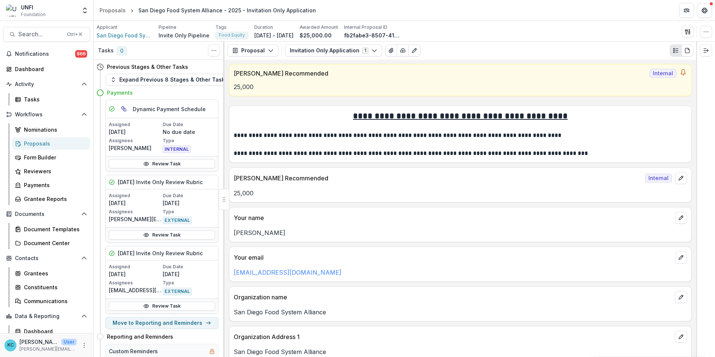
click at [65, 142] on div "Proposals" at bounding box center [54, 143] width 60 height 8
